Goal: Check status

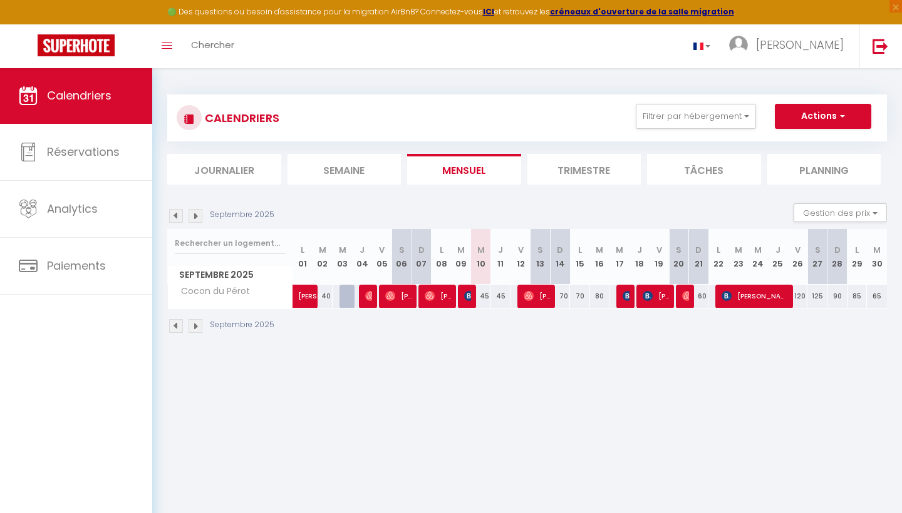
select select
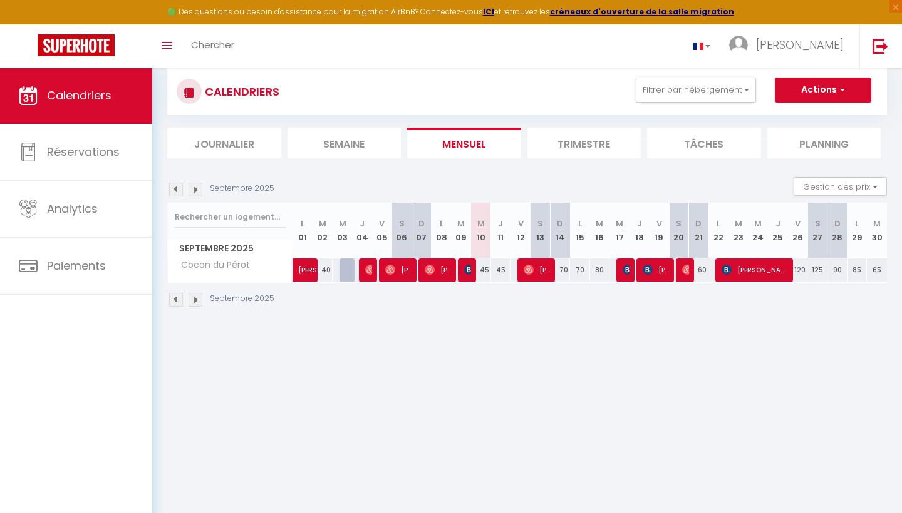
click at [629, 272] on img at bounding box center [627, 270] width 10 height 10
select select "OK"
select select "KO"
select select "0"
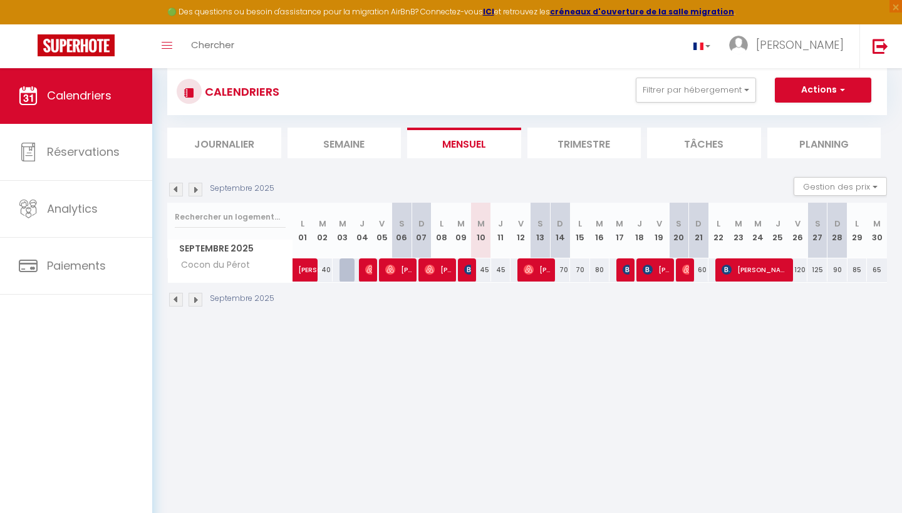
select select "1"
select select
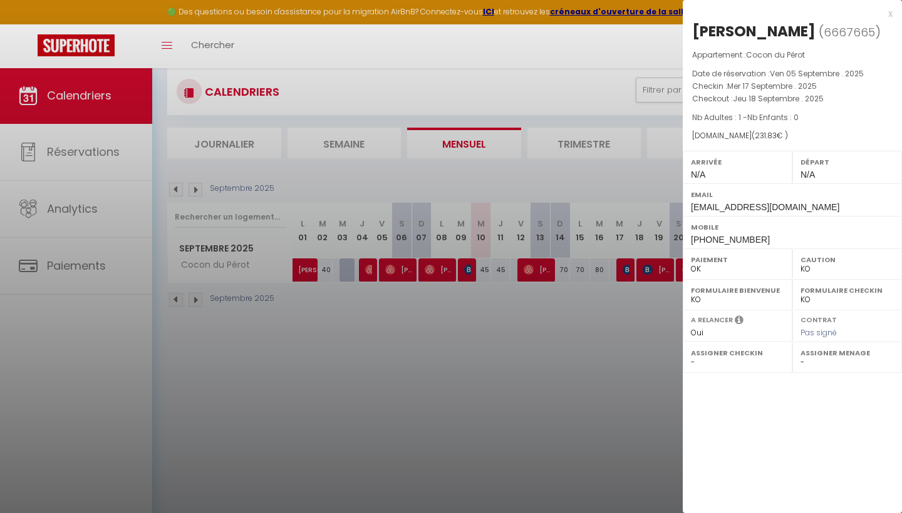
click at [888, 14] on div "x" at bounding box center [787, 13] width 210 height 15
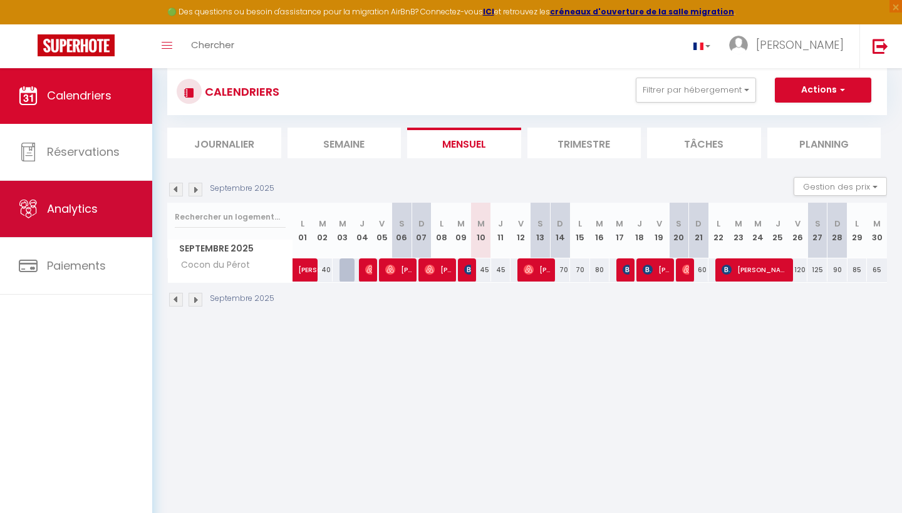
click at [96, 216] on span "Analytics" at bounding box center [72, 209] width 51 height 16
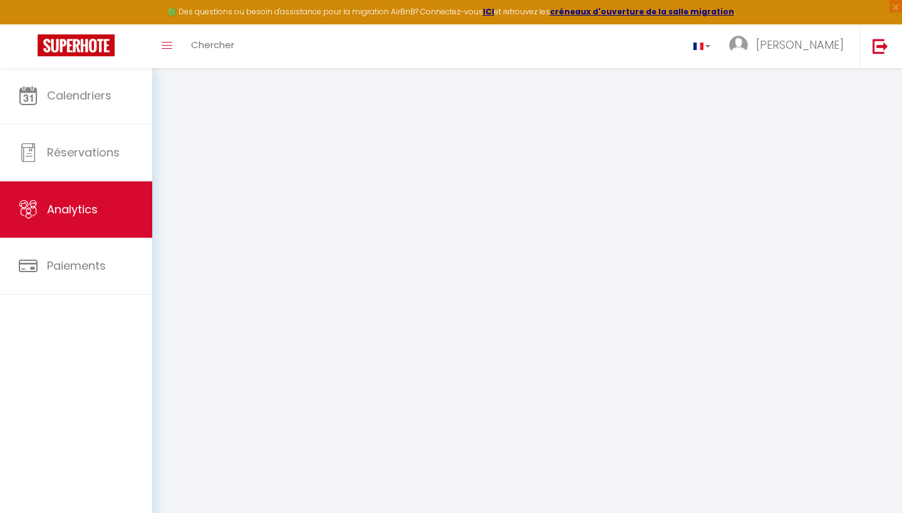
select select "2025"
select select "9"
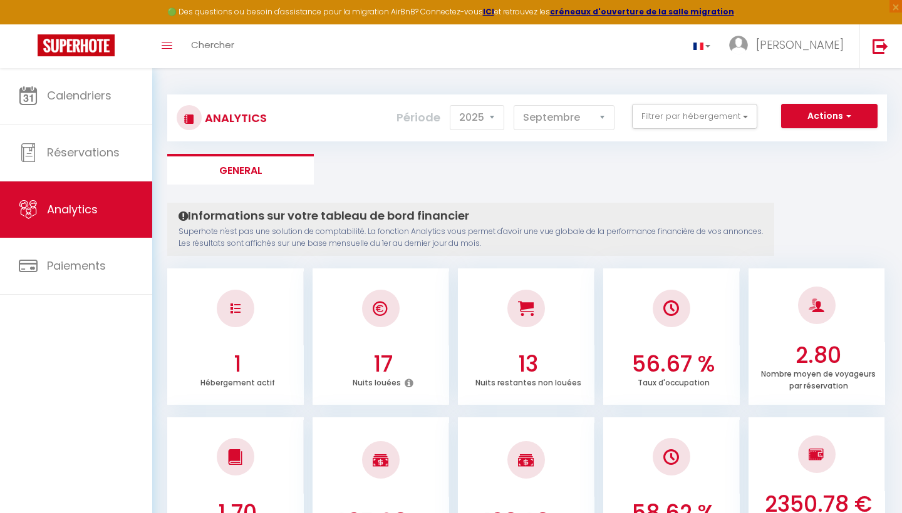
click at [314, 1] on div "🟢 Des questions ou besoin d'assistance pour la migration AirBnB? Connectez-vous…" at bounding box center [451, 12] width 902 height 24
